Goal: Use online tool/utility: Utilize a website feature to perform a specific function

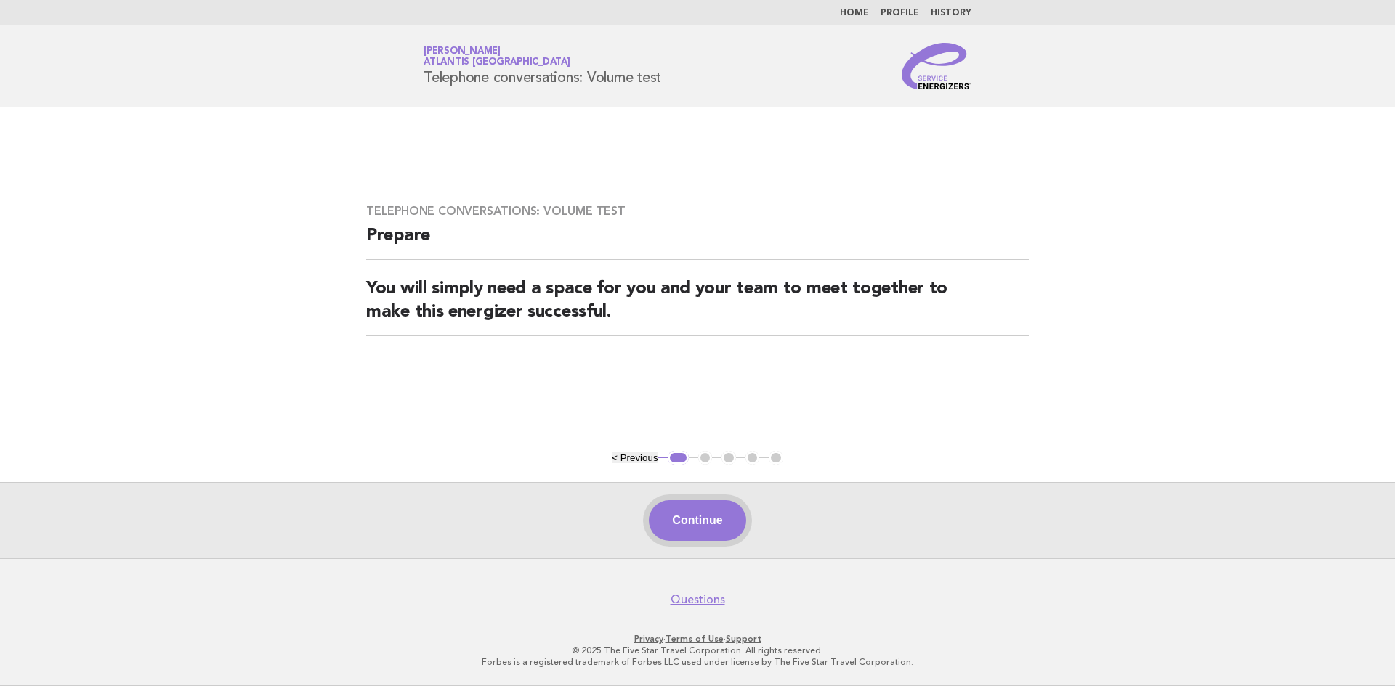
click at [700, 519] on button "Continue" at bounding box center [697, 521] width 97 height 41
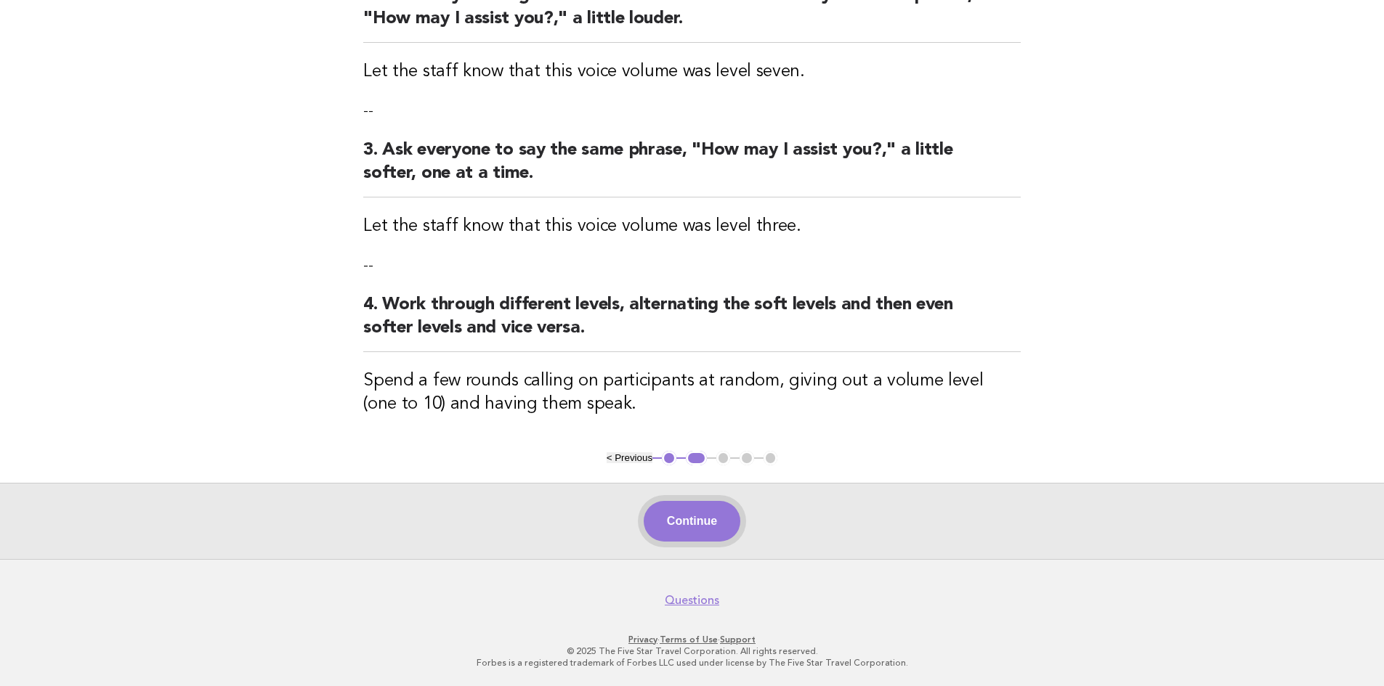
click at [726, 523] on button "Continue" at bounding box center [692, 521] width 97 height 41
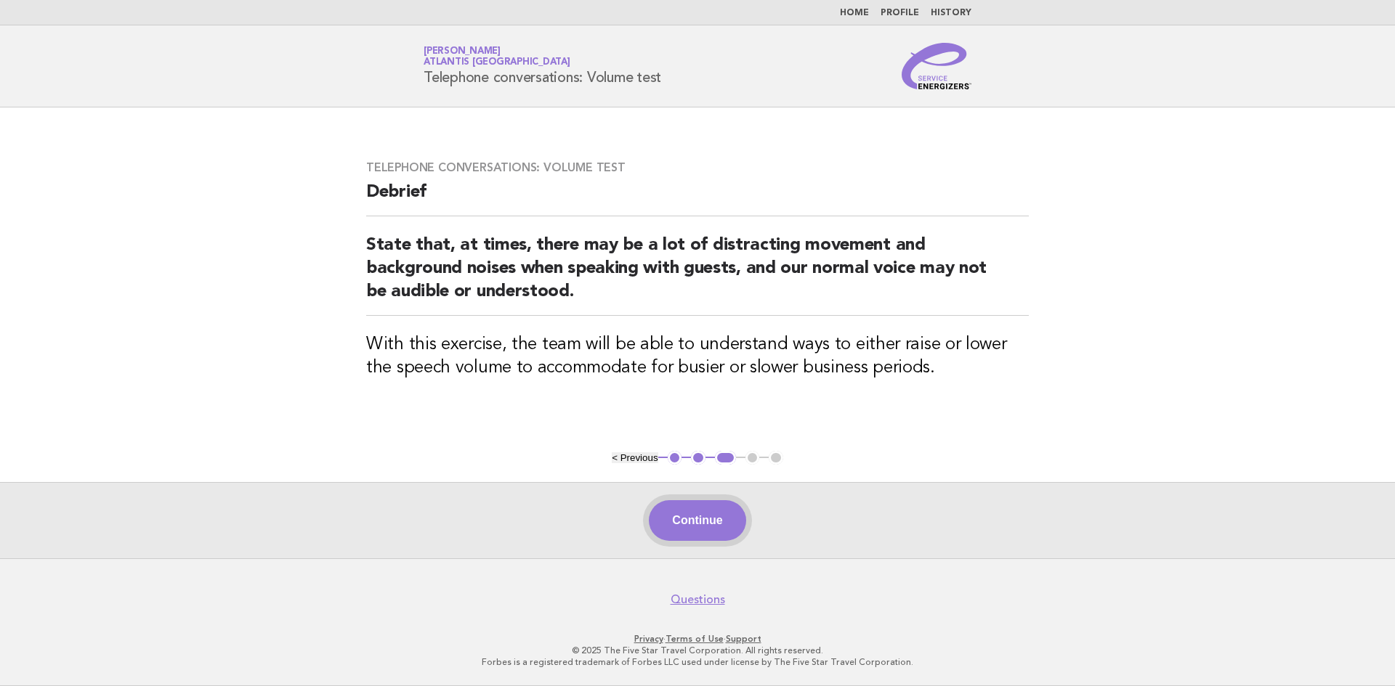
click at [687, 523] on button "Continue" at bounding box center [697, 521] width 97 height 41
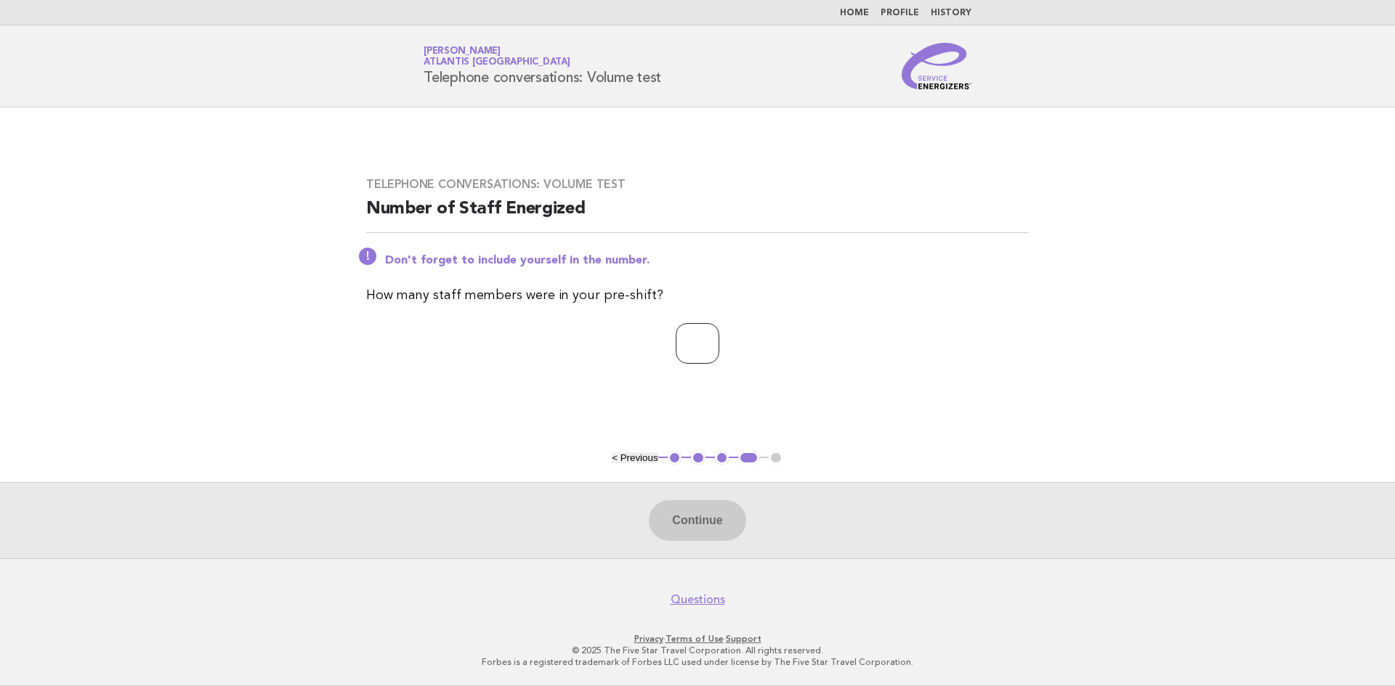
click at [700, 341] on input "number" at bounding box center [698, 343] width 44 height 41
type input "**"
click at [720, 522] on button "Continue" at bounding box center [697, 521] width 97 height 41
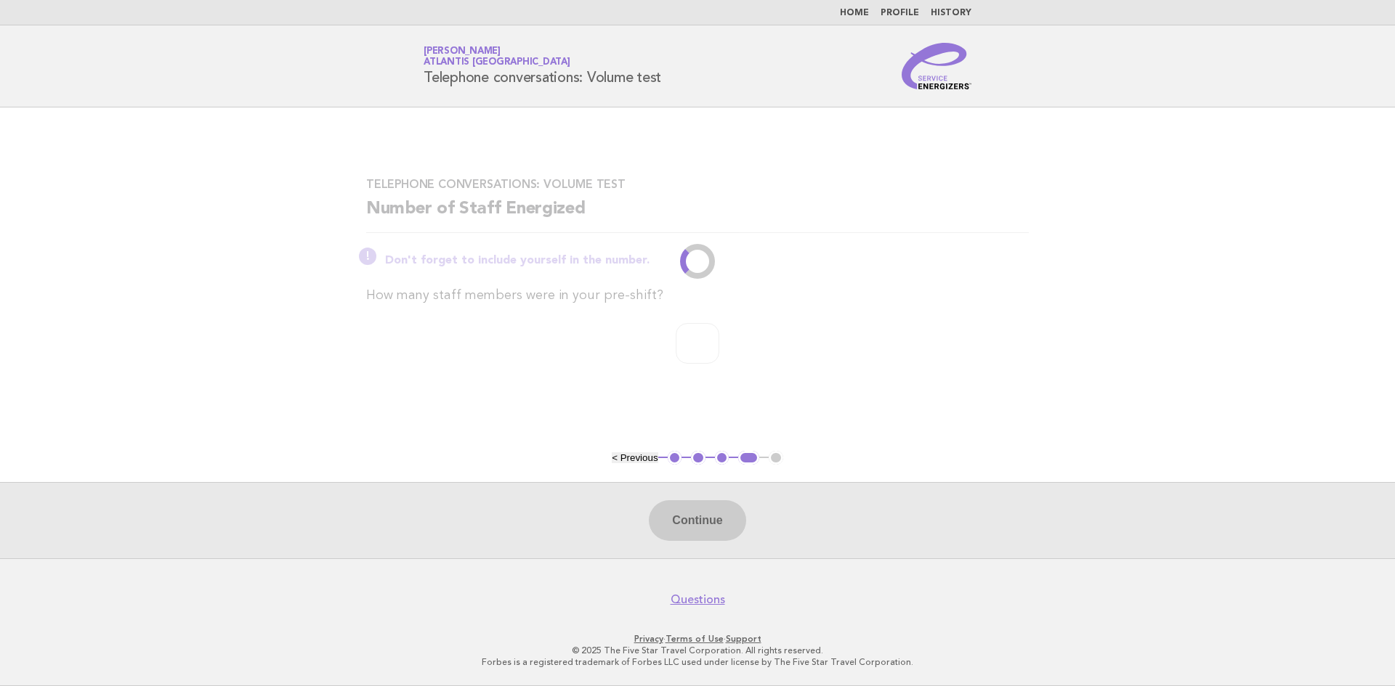
click at [520, 204] on h2 "Number of Staff Energized" at bounding box center [697, 216] width 663 height 36
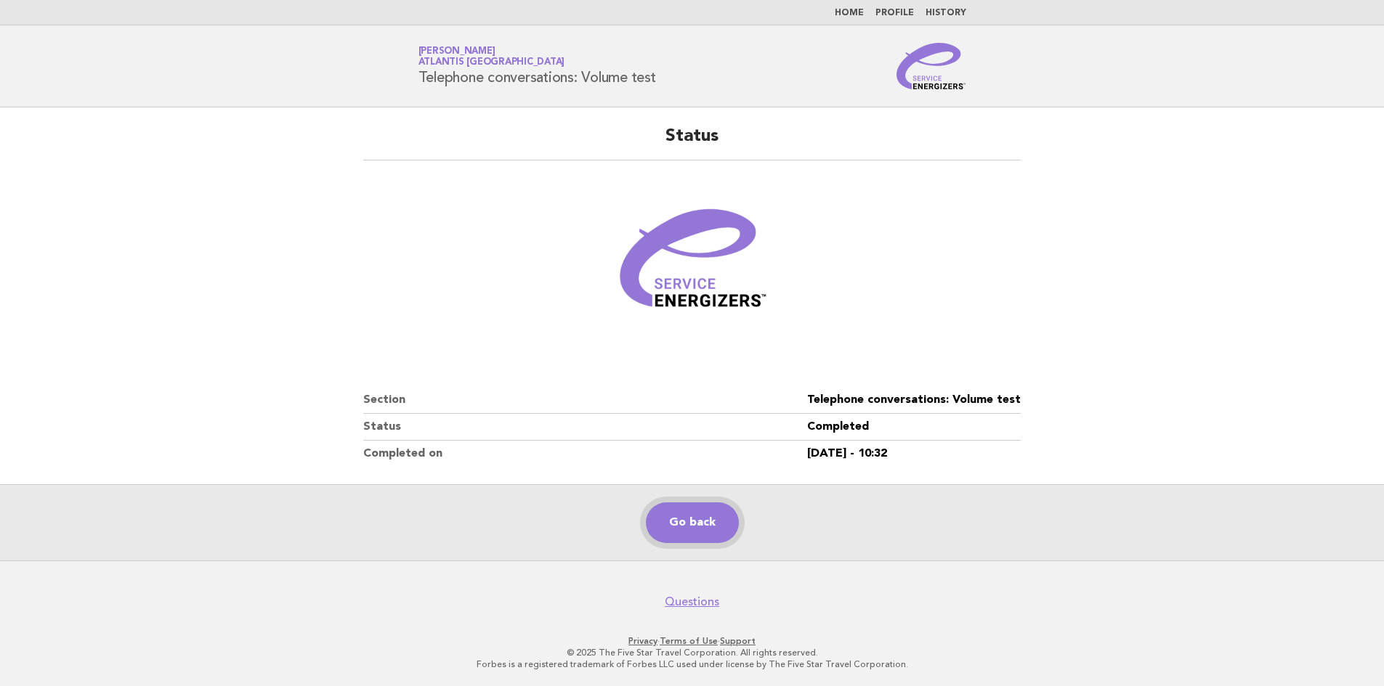
click at [684, 524] on link "Go back" at bounding box center [692, 523] width 93 height 41
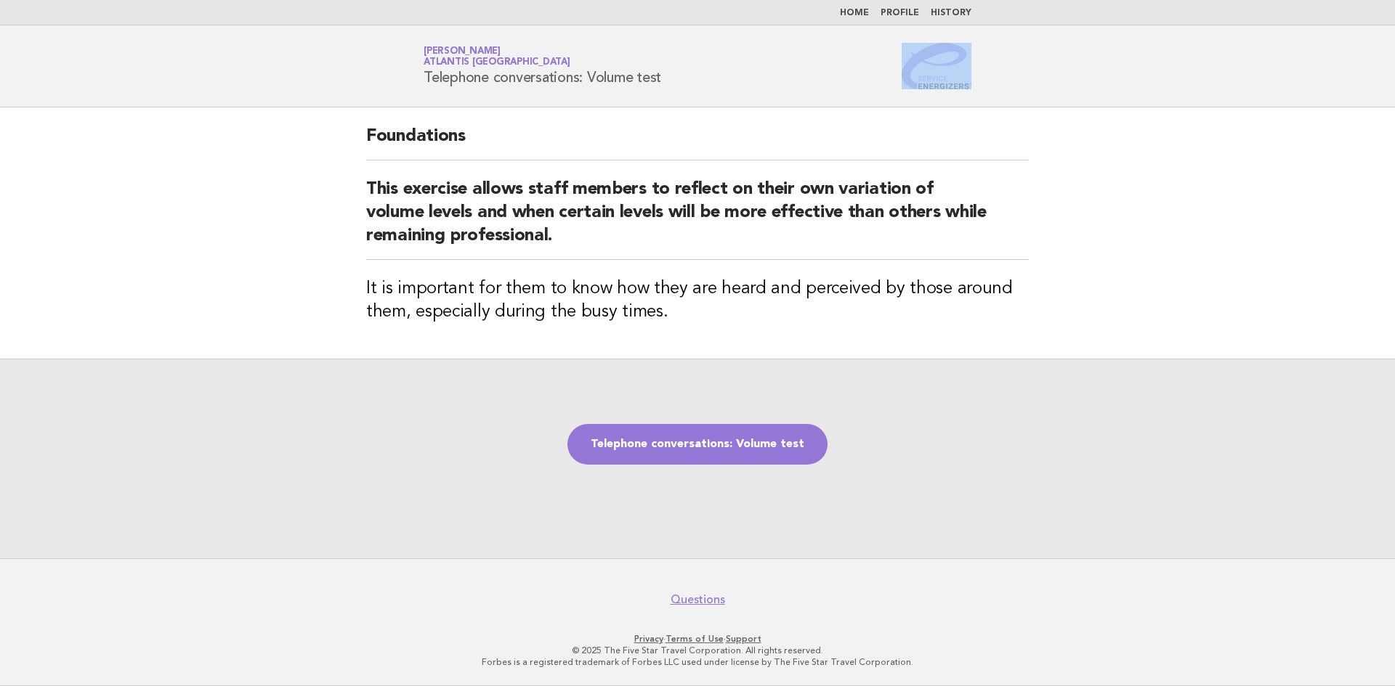
drag, startPoint x: 973, startPoint y: 78, endPoint x: 896, endPoint y: 89, distance: 77.0
click at [896, 89] on div "Service Energizers [PERSON_NAME] Atlantis [GEOGRAPHIC_DATA] Telephone conversat…" at bounding box center [697, 66] width 588 height 46
copy link
click at [860, 12] on link "Home" at bounding box center [854, 13] width 29 height 9
